Goal: Transaction & Acquisition: Purchase product/service

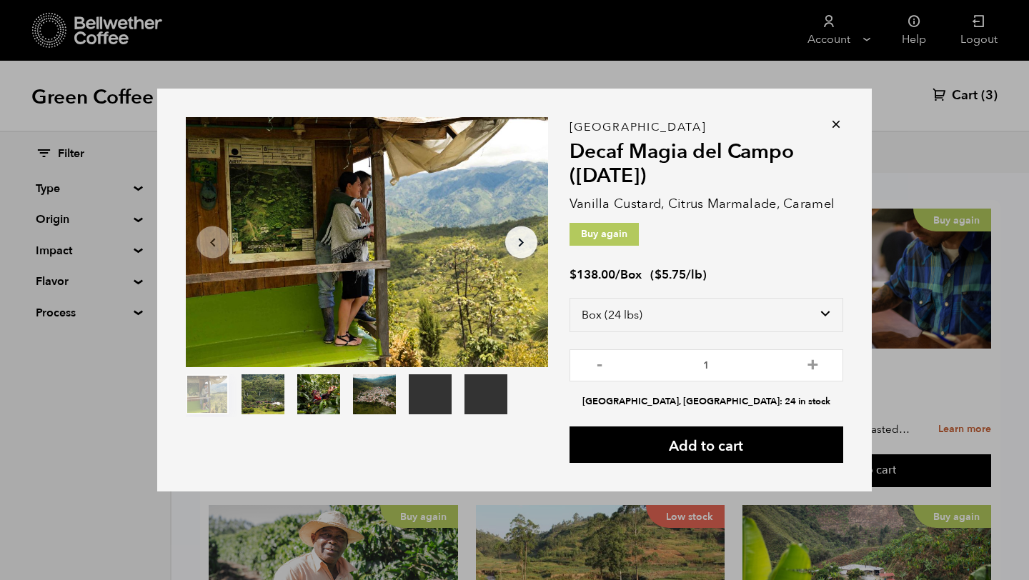
select select "box"
click at [835, 126] on icon at bounding box center [836, 124] width 14 height 14
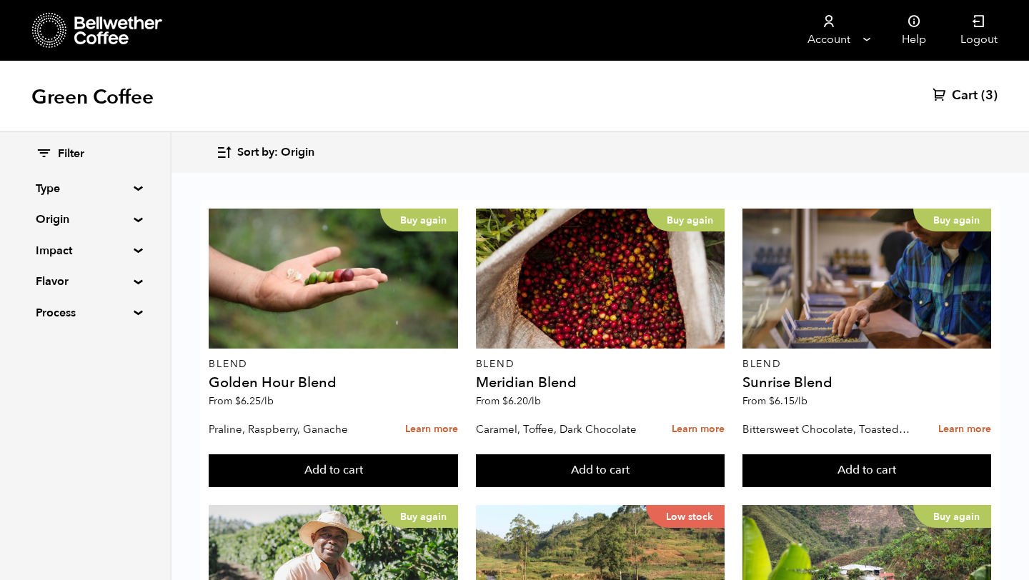
scroll to position [1433, 0]
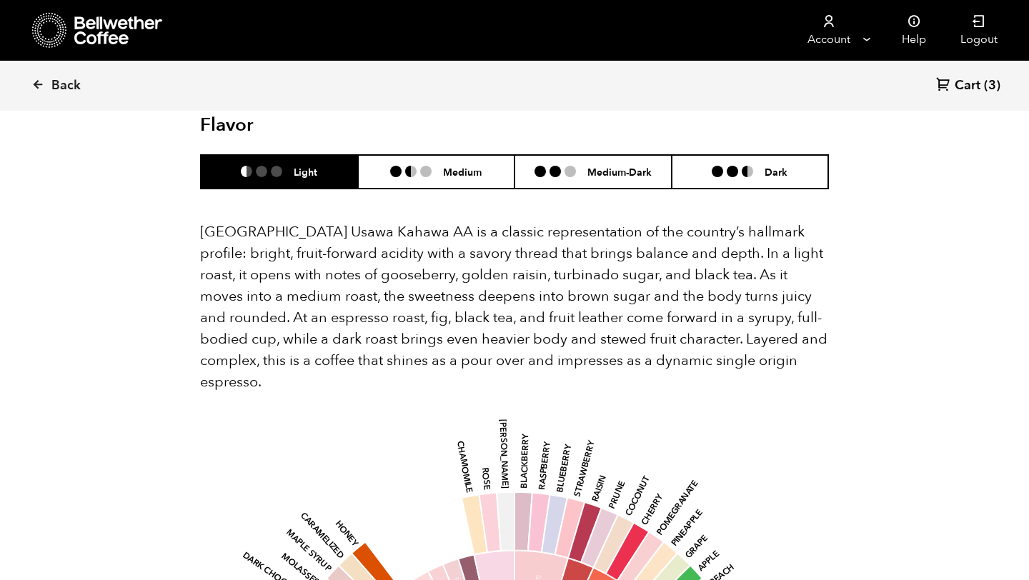
scroll to position [993, 0]
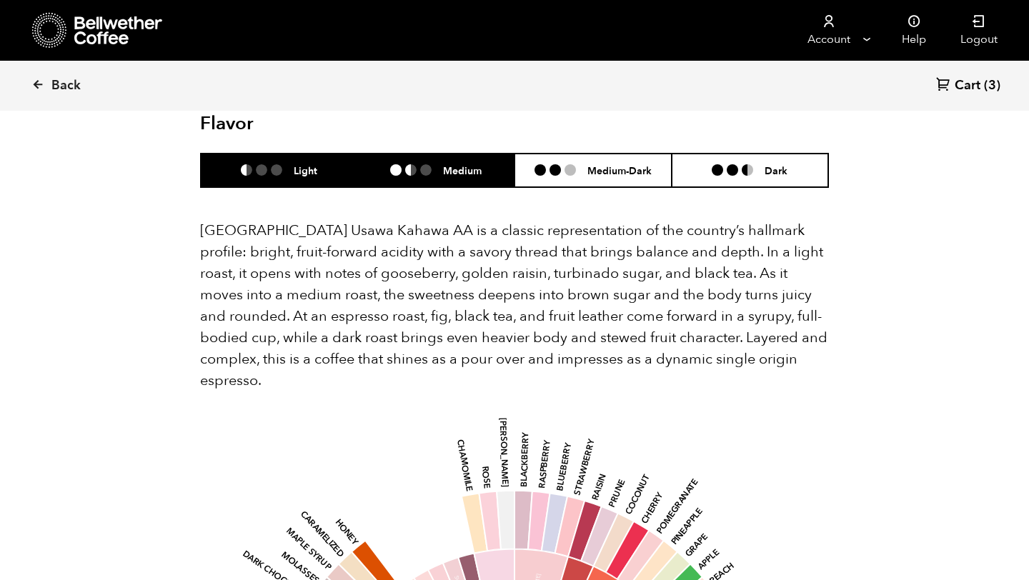
click at [436, 164] on ul at bounding box center [416, 169] width 53 height 11
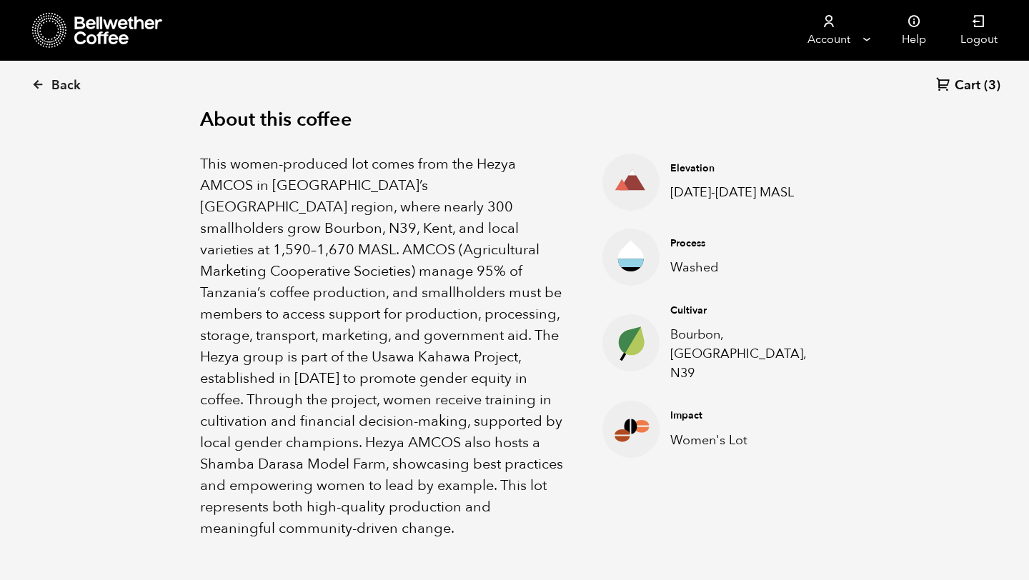
scroll to position [457, 0]
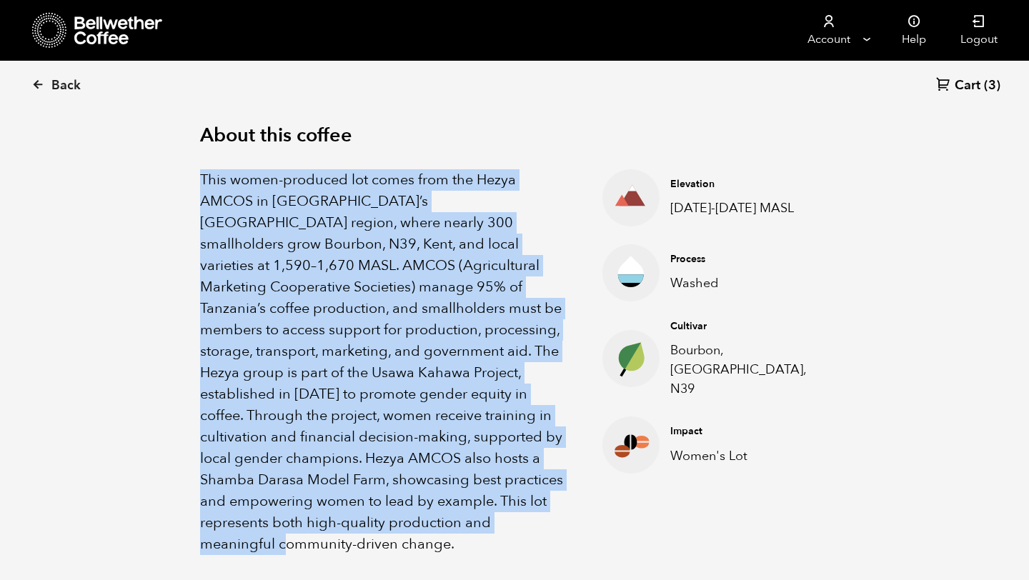
drag, startPoint x: 200, startPoint y: 167, endPoint x: 447, endPoint y: 510, distance: 423.0
click at [447, 510] on p "This women-produced lot comes from the Hezya AMCOS in Tanzania’s Mbozi region, …" at bounding box center [383, 362] width 367 height 386
copy p "This women-produced lot comes from the Hezya AMCOS in Tanzania’s Mbozi region, …"
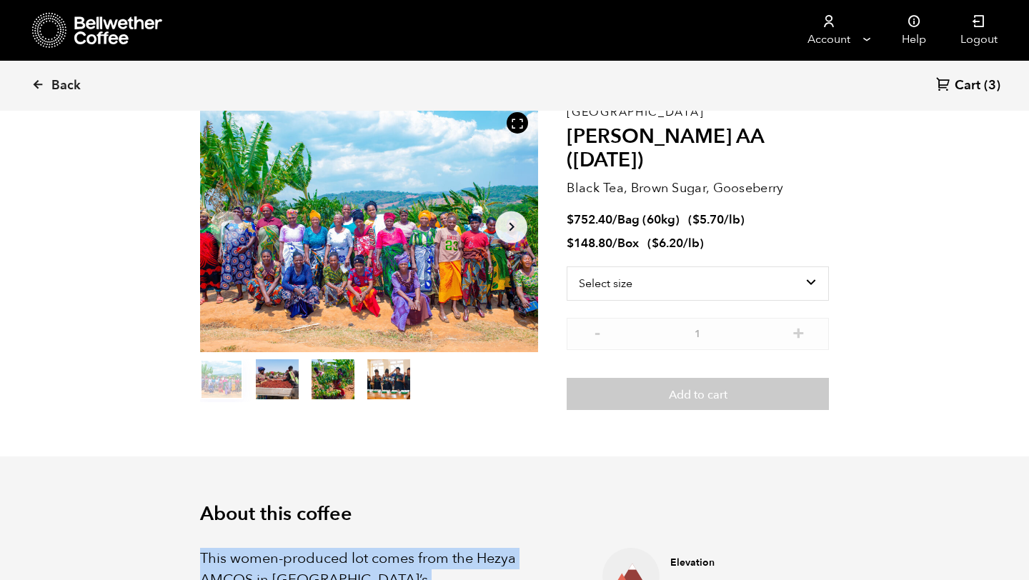
scroll to position [0, 0]
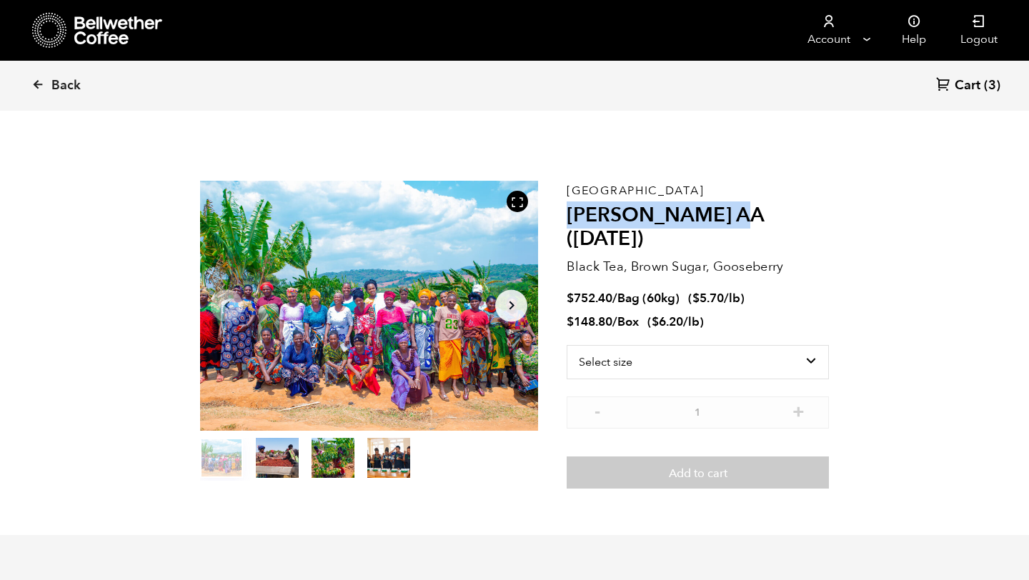
drag, startPoint x: 739, startPoint y: 216, endPoint x: 567, endPoint y: 216, distance: 171.5
click at [567, 216] on h2 "[PERSON_NAME] AA ([DATE])" at bounding box center [698, 228] width 262 height 48
copy h2 "Usawa Kahawa AA"
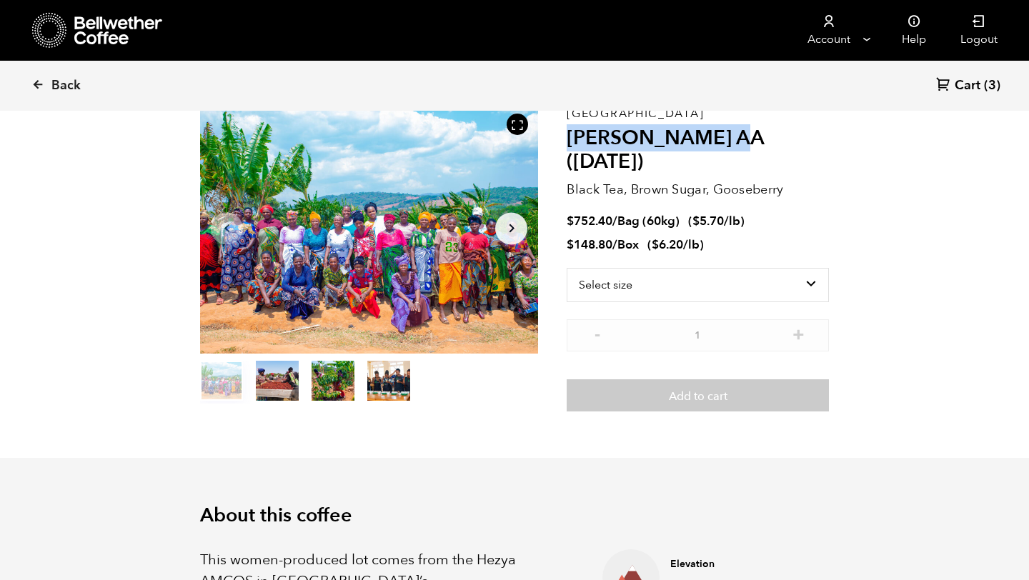
scroll to position [9, 0]
